Goal: Task Accomplishment & Management: Complete application form

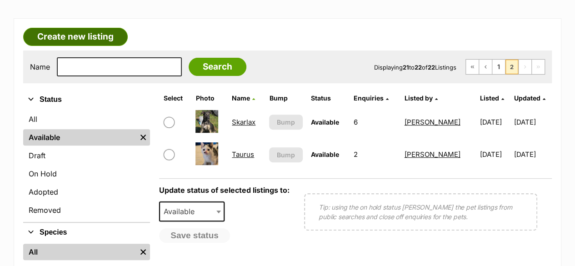
drag, startPoint x: 83, startPoint y: 35, endPoint x: 91, endPoint y: 38, distance: 8.6
click at [83, 35] on link "Create new listing" at bounding box center [75, 37] width 105 height 18
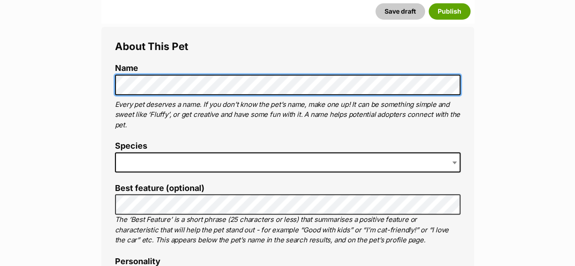
scroll to position [318, 0]
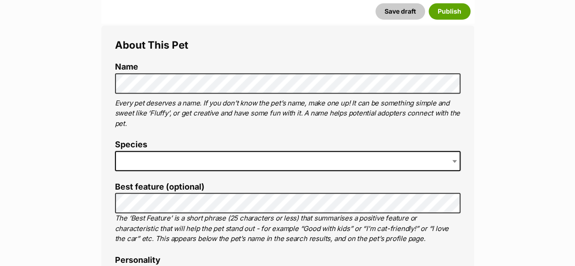
click at [147, 154] on span at bounding box center [287, 161] width 345 height 20
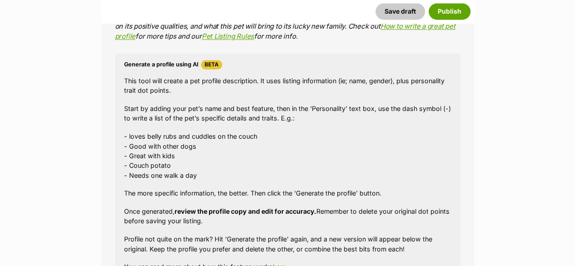
scroll to position [875, 0]
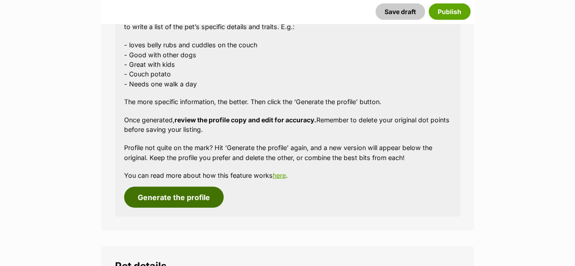
click at [169, 199] on button "Generate the profile" at bounding box center [174, 197] width 100 height 21
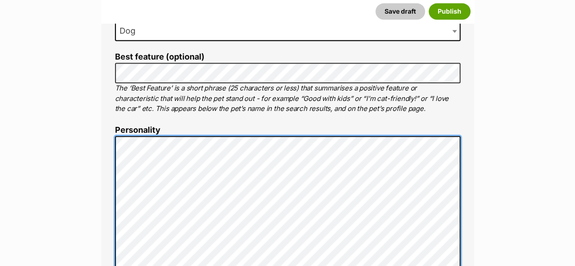
scroll to position [0, 0]
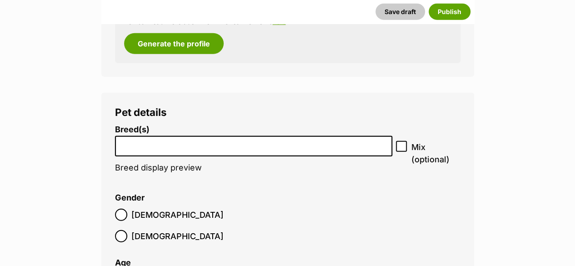
scroll to position [1130, 0]
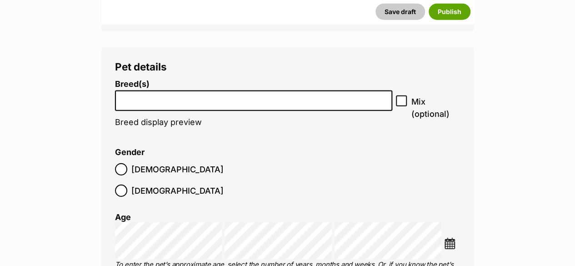
click at [153, 95] on input "search" at bounding box center [253, 99] width 271 height 10
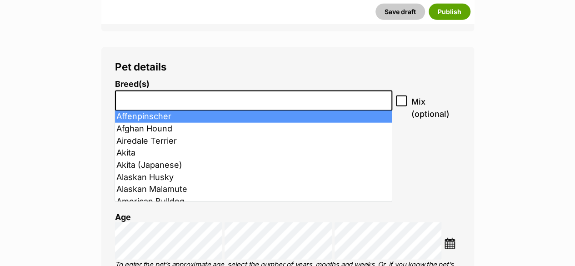
click at [149, 101] on input "search" at bounding box center [253, 99] width 271 height 10
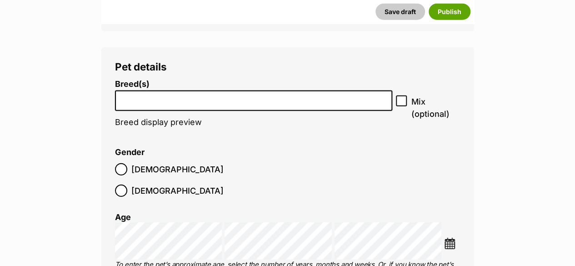
click at [149, 103] on input "search" at bounding box center [253, 99] width 271 height 10
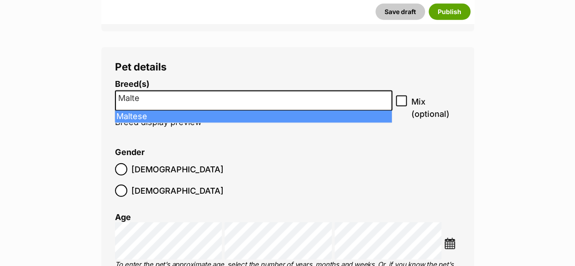
type input "Malte"
select select "138"
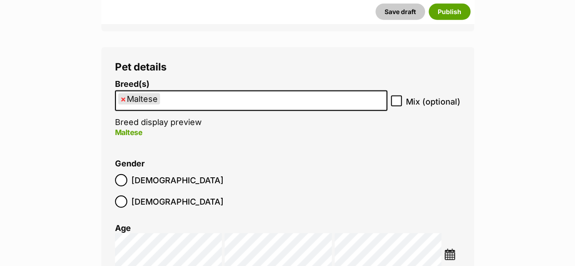
click at [397, 100] on icon at bounding box center [396, 101] width 6 height 6
click at [397, 100] on input "Mix (optional)" at bounding box center [396, 100] width 11 height 11
checkbox input "true"
click at [448, 249] on img at bounding box center [449, 254] width 11 height 11
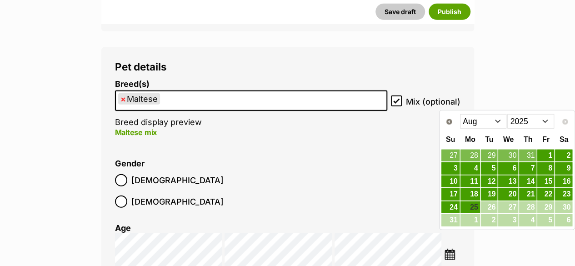
click at [545, 119] on select "2015 2016 2017 2018 2019 2020 2021 2022 2023 2024 2025" at bounding box center [530, 121] width 47 height 15
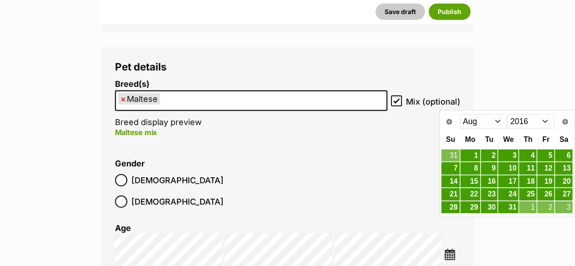
click at [502, 121] on select "Jan Feb Mar Apr May Jun Jul Aug Sep Oct Nov Dec" at bounding box center [483, 121] width 47 height 15
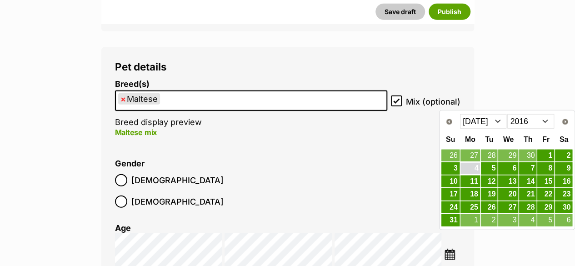
click at [472, 164] on link "4" at bounding box center [470, 168] width 20 height 11
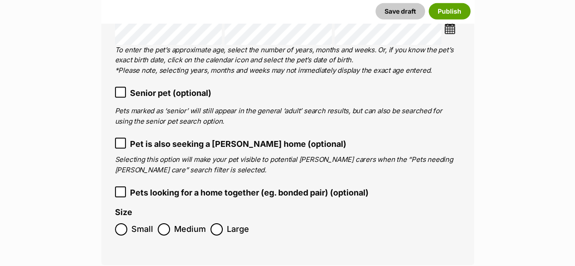
scroll to position [1357, 0]
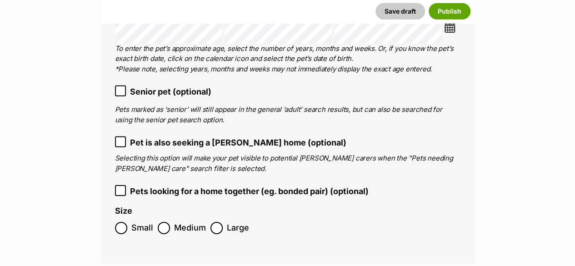
drag, startPoint x: 180, startPoint y: 70, endPoint x: 177, endPoint y: 80, distance: 10.5
click at [180, 85] on span "Senior pet (optional)" at bounding box center [170, 91] width 81 height 12
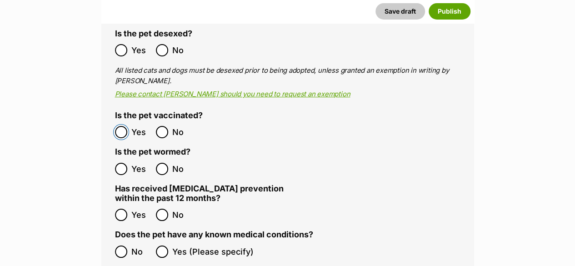
scroll to position [1675, 0]
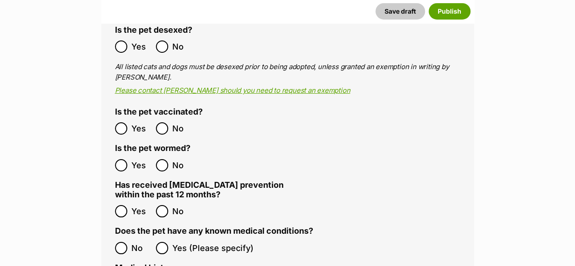
click at [172, 205] on span "No" at bounding box center [182, 211] width 20 height 12
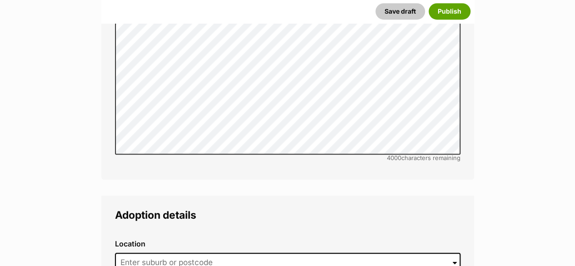
scroll to position [2130, 0]
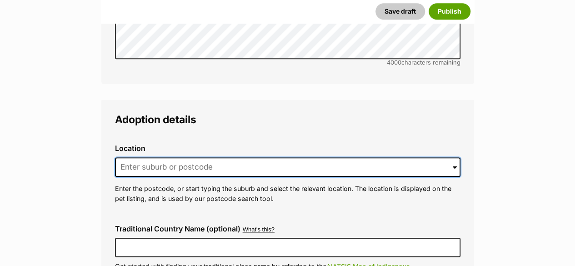
click at [167, 157] on input at bounding box center [287, 167] width 345 height 20
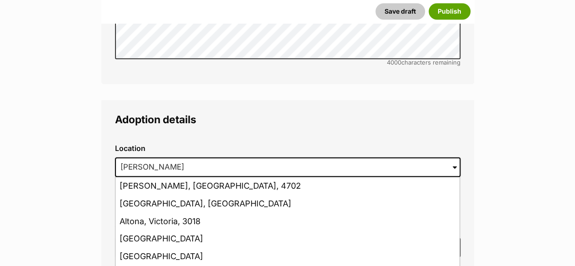
drag, startPoint x: 167, startPoint y: 205, endPoint x: 169, endPoint y: 193, distance: 12.8
click at [168, 213] on li "Altona, Victoria, 3018" at bounding box center [287, 222] width 344 height 18
type input "Altona, Victoria, 3018"
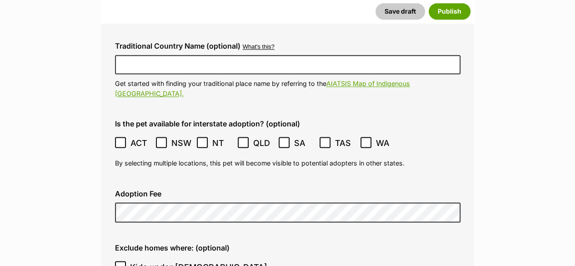
scroll to position [2357, 0]
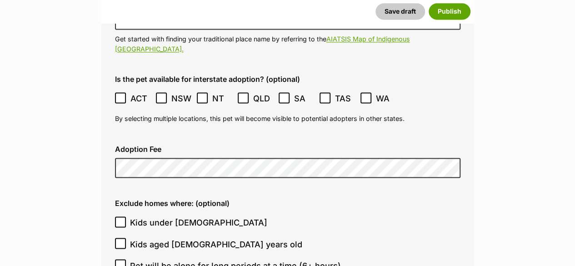
click at [136, 216] on span "Kids under 5 years old" at bounding box center [198, 222] width 137 height 12
click at [126, 216] on input "Kids under 5 years old" at bounding box center [120, 221] width 11 height 11
checkbox input "true"
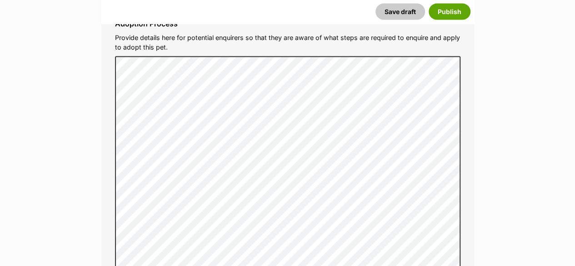
scroll to position [2903, 0]
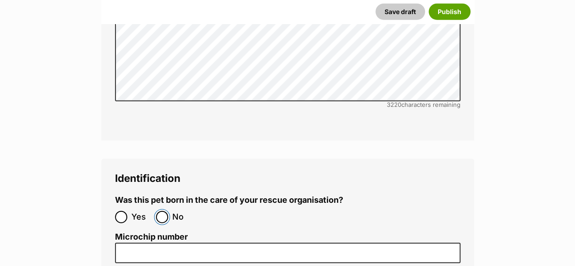
click at [160, 211] on input "No" at bounding box center [162, 217] width 12 height 12
radio input "true"
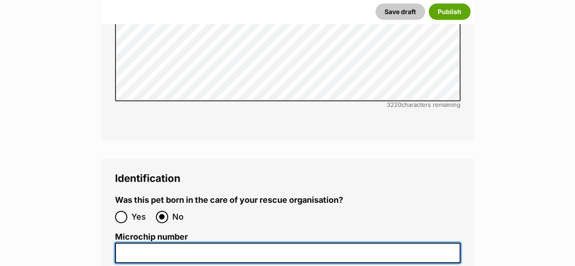
click at [127, 243] on input "Microchip number" at bounding box center [287, 253] width 345 height 20
drag, startPoint x: 139, startPoint y: 223, endPoint x: 139, endPoint y: 218, distance: 5.0
click at [139, 243] on input "Microchip number" at bounding box center [287, 253] width 345 height 20
paste input "956000006083244"
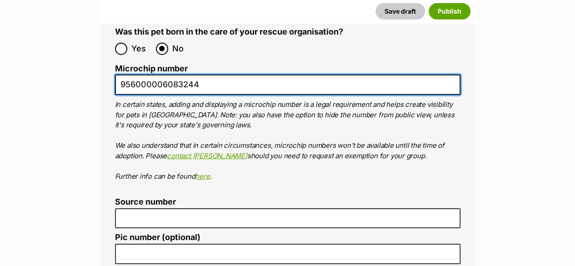
scroll to position [3085, 0]
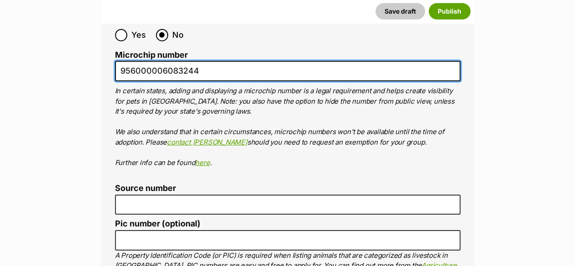
type input "956000006083244"
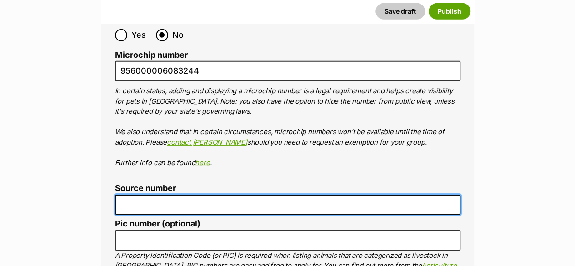
click at [136, 195] on input "Source number" at bounding box center [287, 205] width 345 height 20
type input "RE100527"
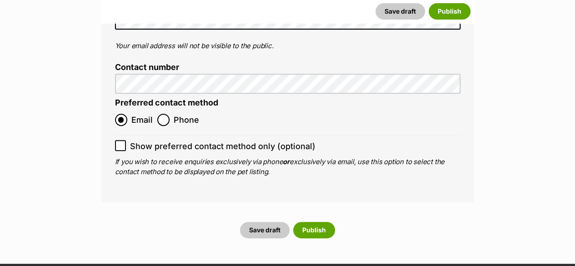
scroll to position [3721, 0]
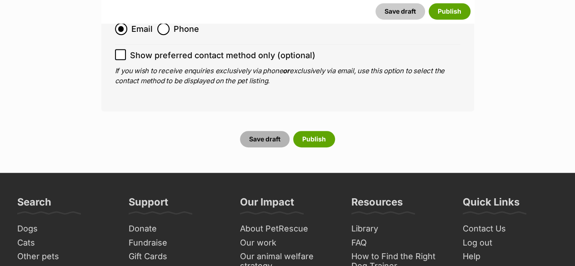
click at [269, 131] on button "Save draft" at bounding box center [265, 139] width 50 height 16
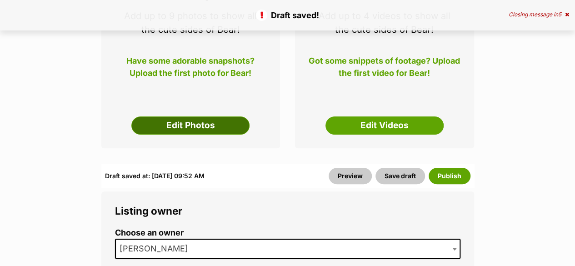
scroll to position [182, 0]
click at [195, 130] on link "Edit Photos" at bounding box center [190, 125] width 118 height 18
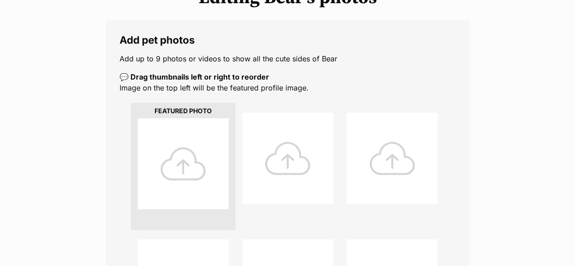
scroll to position [136, 0]
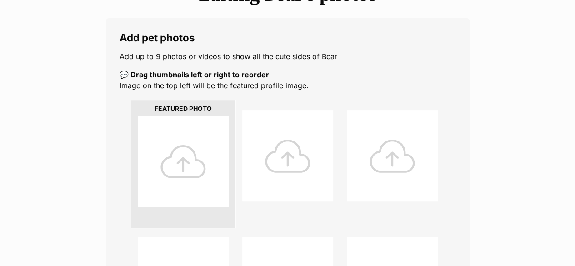
click at [185, 172] on div at bounding box center [183, 161] width 91 height 91
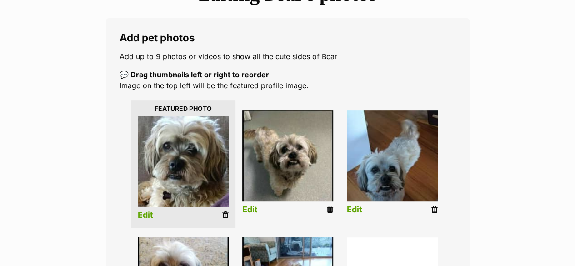
click at [147, 216] on link "Edit" at bounding box center [145, 215] width 15 height 10
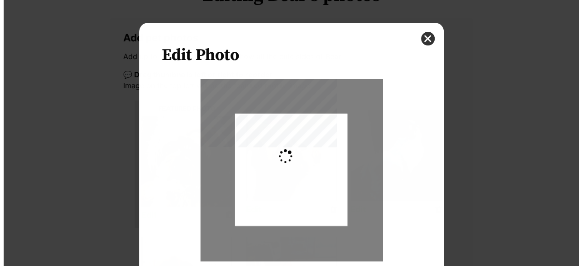
scroll to position [0, 0]
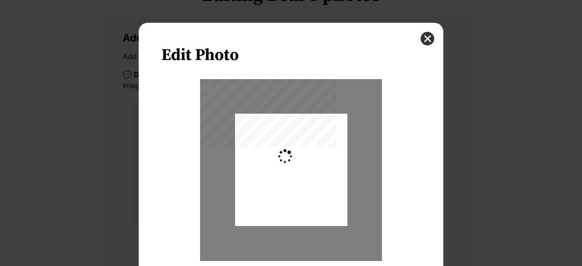
type input "0.2744"
drag, startPoint x: 295, startPoint y: 183, endPoint x: 297, endPoint y: 196, distance: 13.0
click at [297, 196] on div "Dialog Window - Close (Press escape to close)" at bounding box center [291, 182] width 112 height 153
click at [421, 115] on div "Edit Photo Zoom Rotate Save" at bounding box center [291, 181] width 305 height 316
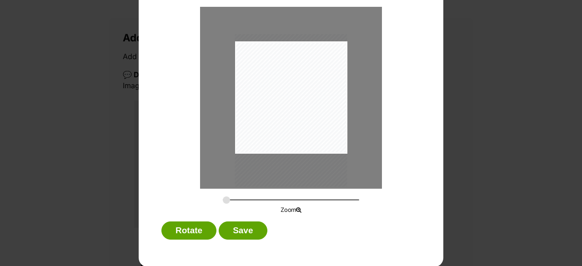
scroll to position [73, 0]
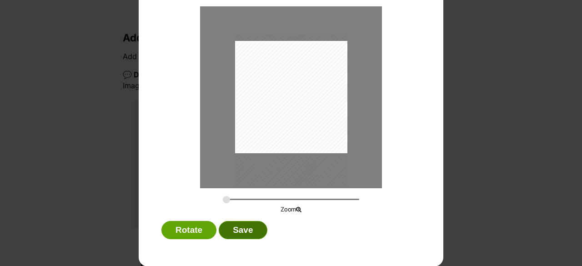
drag, startPoint x: 245, startPoint y: 227, endPoint x: 279, endPoint y: 200, distance: 42.7
click at [245, 226] on button "Save" at bounding box center [243, 230] width 48 height 18
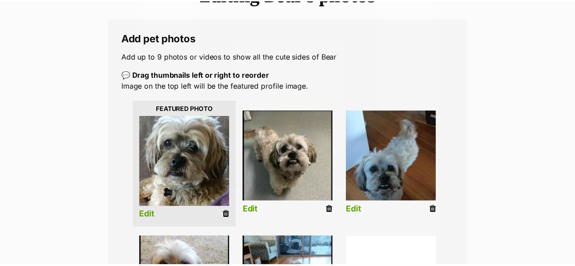
scroll to position [136, 0]
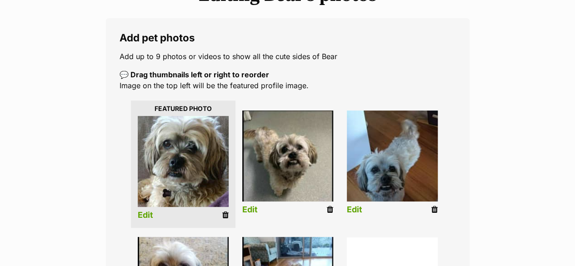
click at [356, 208] on link "Edit" at bounding box center [354, 210] width 15 height 10
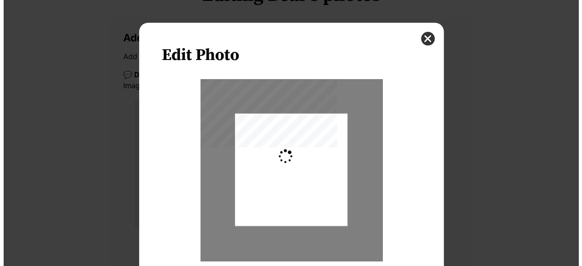
scroll to position [0, 0]
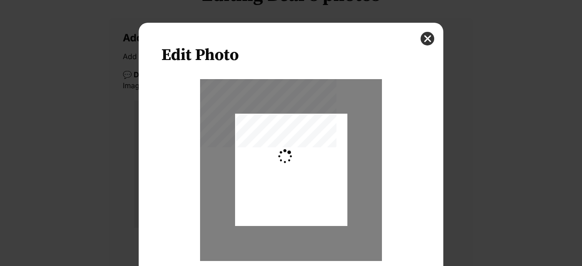
type input "0.2744"
drag, startPoint x: 295, startPoint y: 185, endPoint x: 299, endPoint y: 192, distance: 7.5
click at [299, 192] on div "Dialog Window - Close (Press escape to close)" at bounding box center [291, 177] width 112 height 158
click at [408, 177] on div "Zoom" at bounding box center [290, 183] width 259 height 208
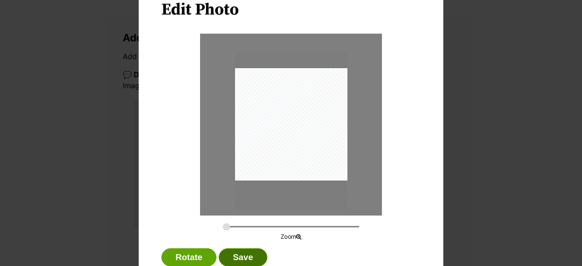
click at [251, 250] on button "Save" at bounding box center [243, 257] width 48 height 18
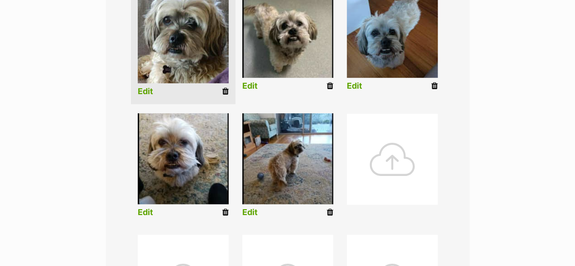
scroll to position [273, 0]
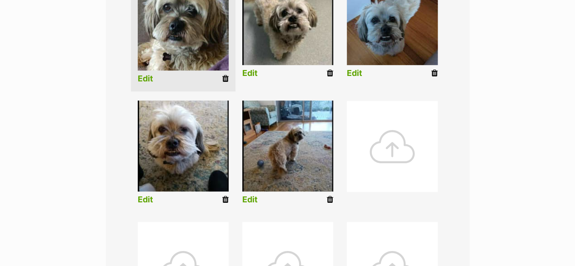
click at [253, 197] on link "Edit" at bounding box center [249, 200] width 15 height 10
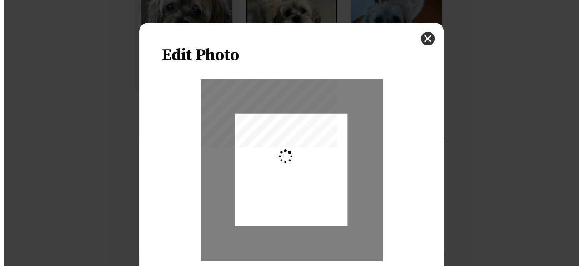
scroll to position [0, 0]
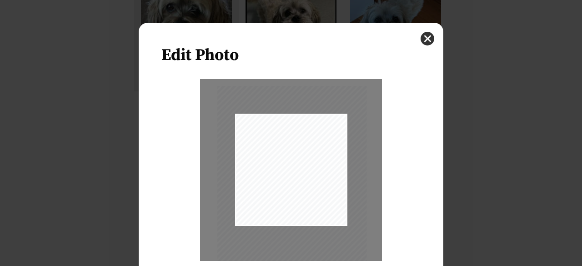
drag, startPoint x: 315, startPoint y: 180, endPoint x: 315, endPoint y: 190, distance: 10.5
click at [315, 190] on div "Dialog Window - Close (Press escape to close)" at bounding box center [292, 180] width 150 height 190
type input "0.4018"
click at [385, 182] on div "Zoom" at bounding box center [290, 183] width 259 height 208
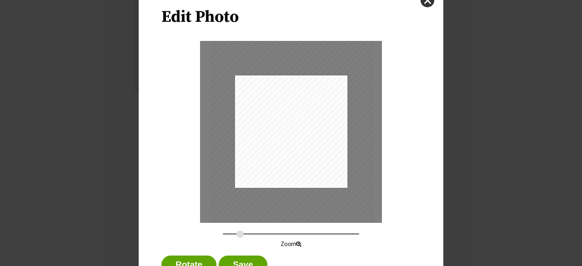
scroll to position [73, 0]
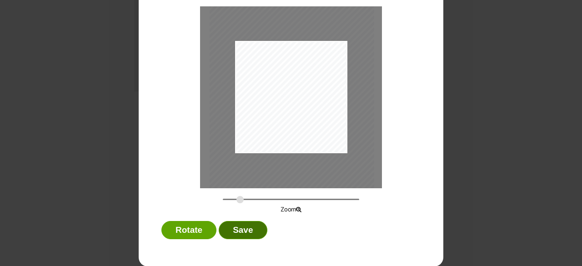
click at [246, 225] on button "Save" at bounding box center [243, 230] width 48 height 18
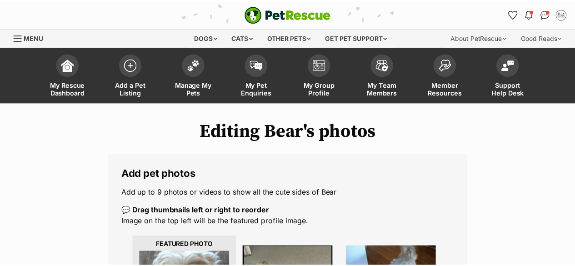
scroll to position [273, 0]
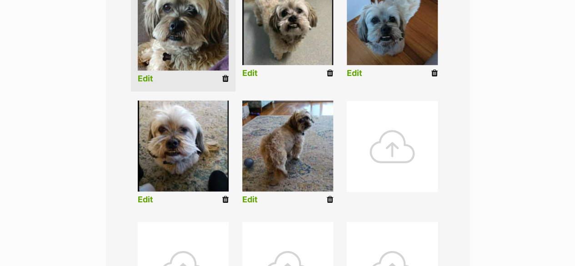
click at [150, 200] on link "Edit" at bounding box center [145, 200] width 15 height 10
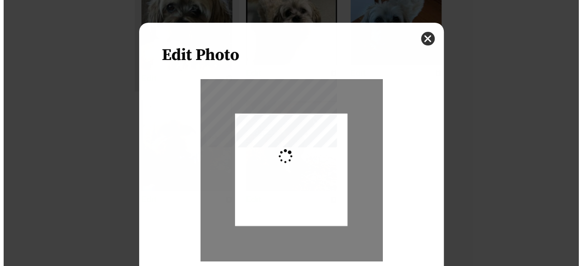
scroll to position [0, 0]
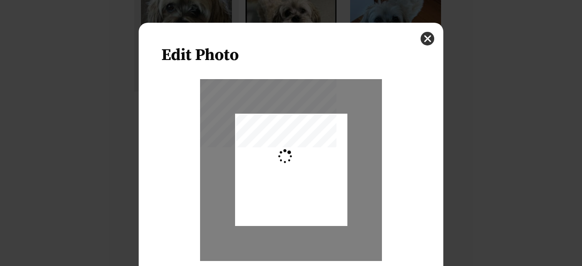
type input "0.2744"
drag, startPoint x: 284, startPoint y: 177, endPoint x: 280, endPoint y: 184, distance: 8.6
click at [280, 184] on div "Dialog Window - Close (Press escape to close)" at bounding box center [291, 177] width 112 height 145
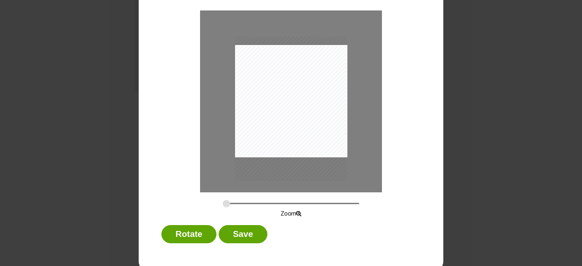
scroll to position [73, 0]
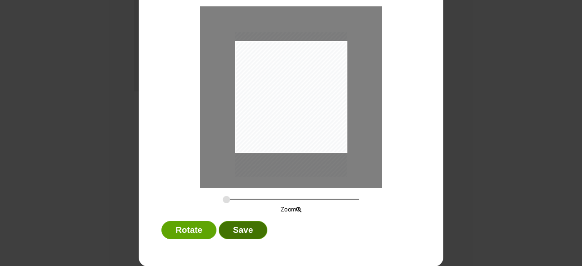
click at [237, 227] on button "Save" at bounding box center [243, 230] width 48 height 18
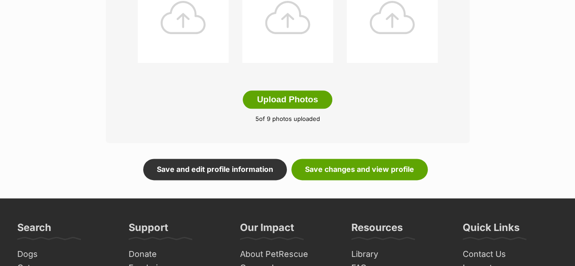
scroll to position [545, 0]
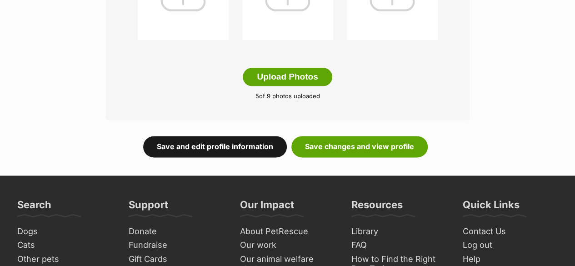
click at [169, 145] on link "Save and edit profile information" at bounding box center [215, 146] width 144 height 21
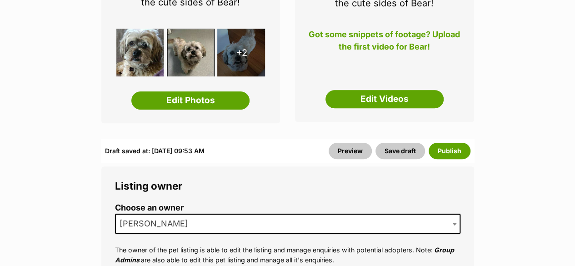
scroll to position [227, 0]
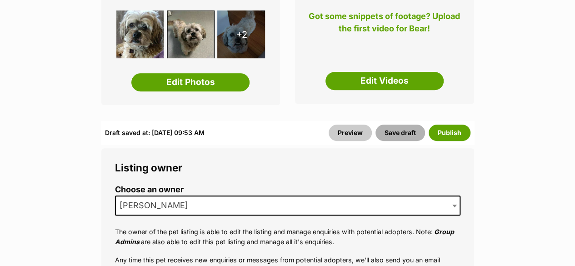
click at [396, 135] on button "Save draft" at bounding box center [400, 133] width 50 height 16
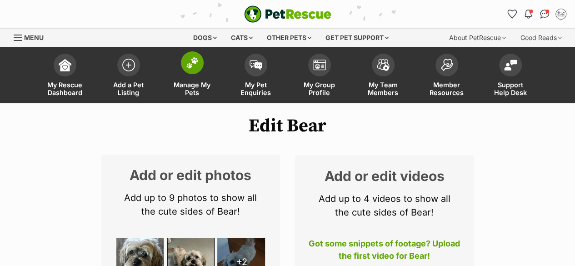
click at [200, 74] on link "Manage My Pets" at bounding box center [192, 76] width 64 height 54
